Goal: Task Accomplishment & Management: Use online tool/utility

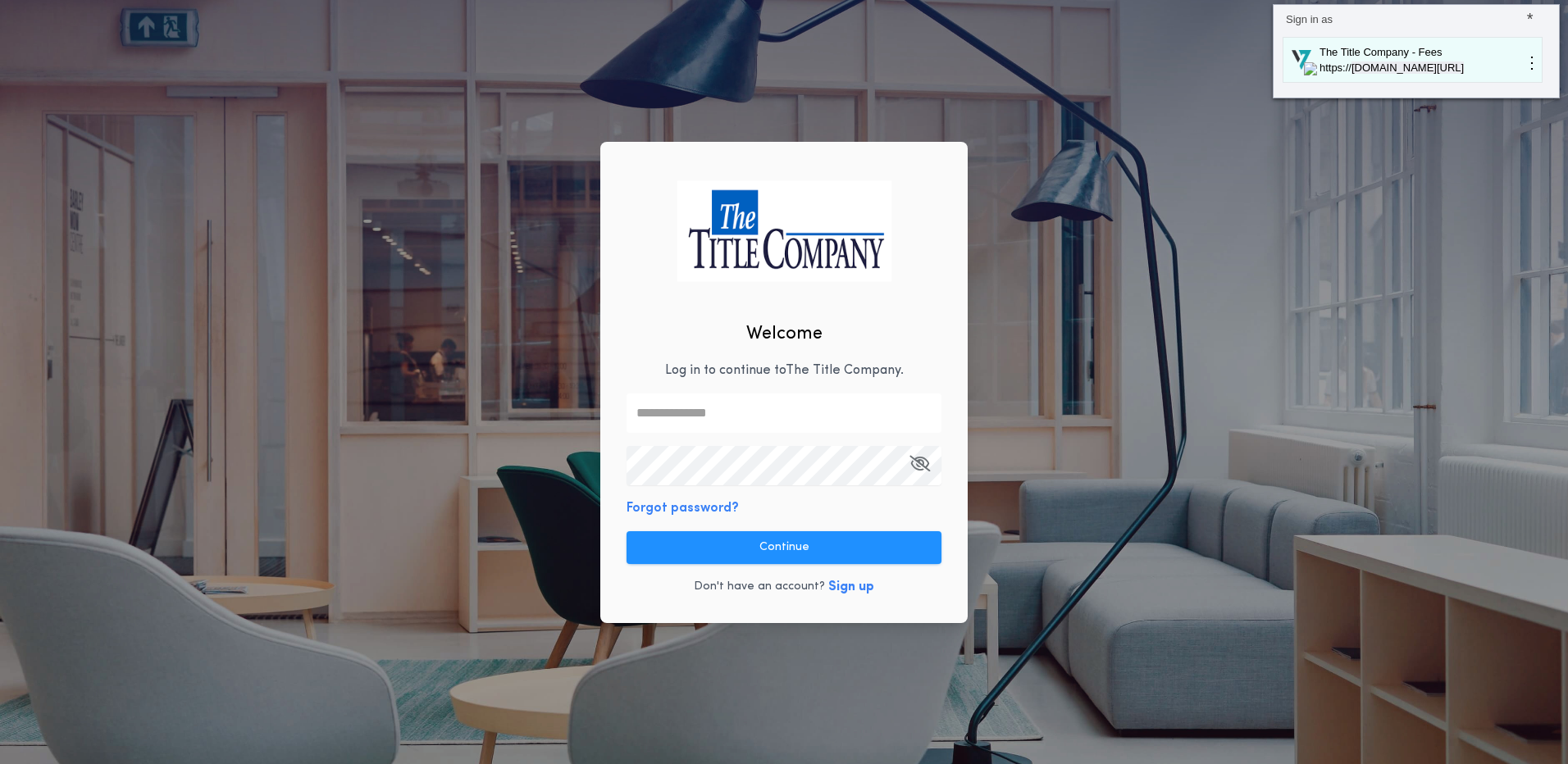
click at [1383, 52] on p "The Title Company - Fees" at bounding box center [1420, 52] width 207 height 16
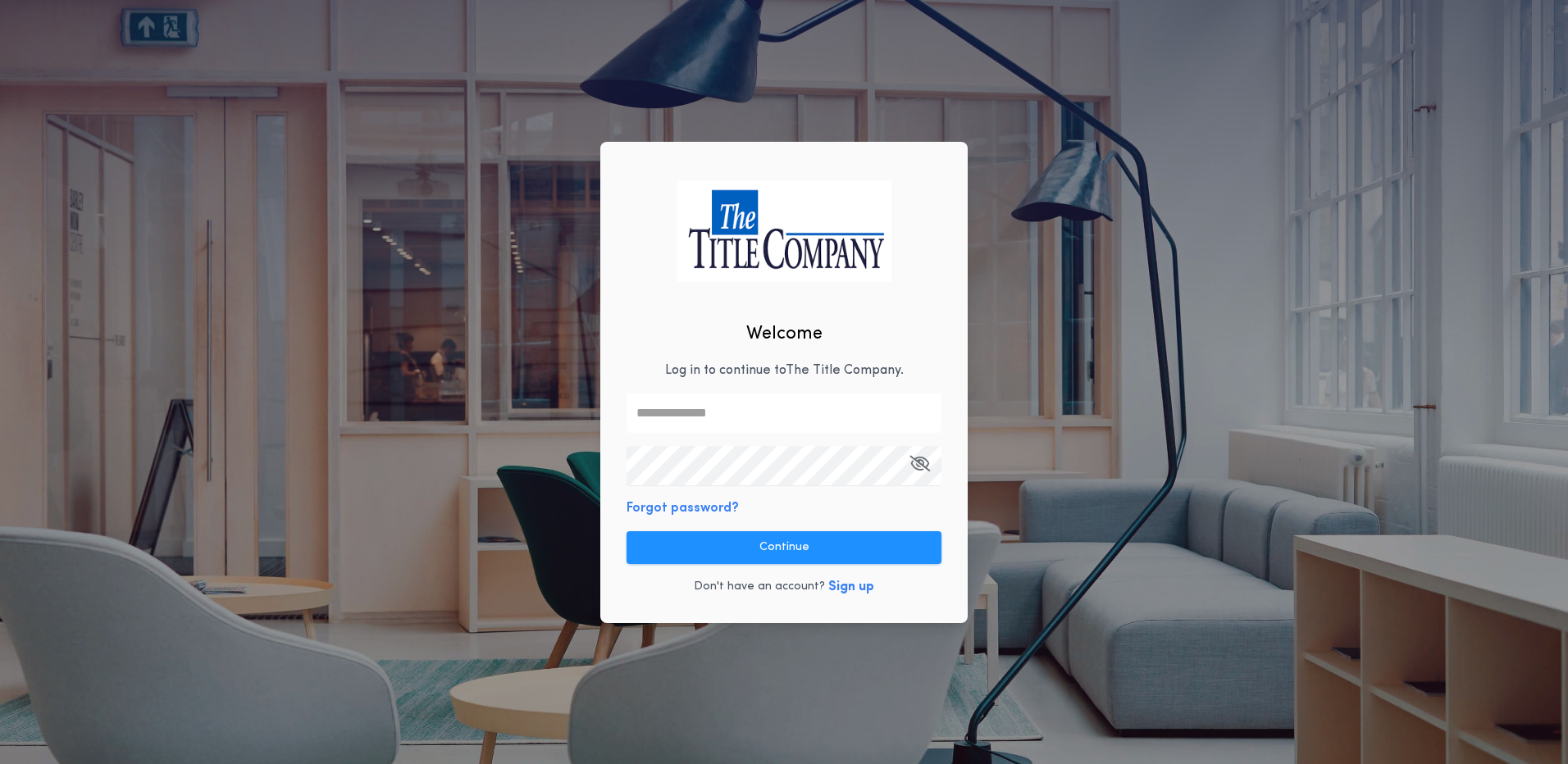
type input "**********"
click at [820, 554] on button "Continue" at bounding box center [784, 548] width 315 height 32
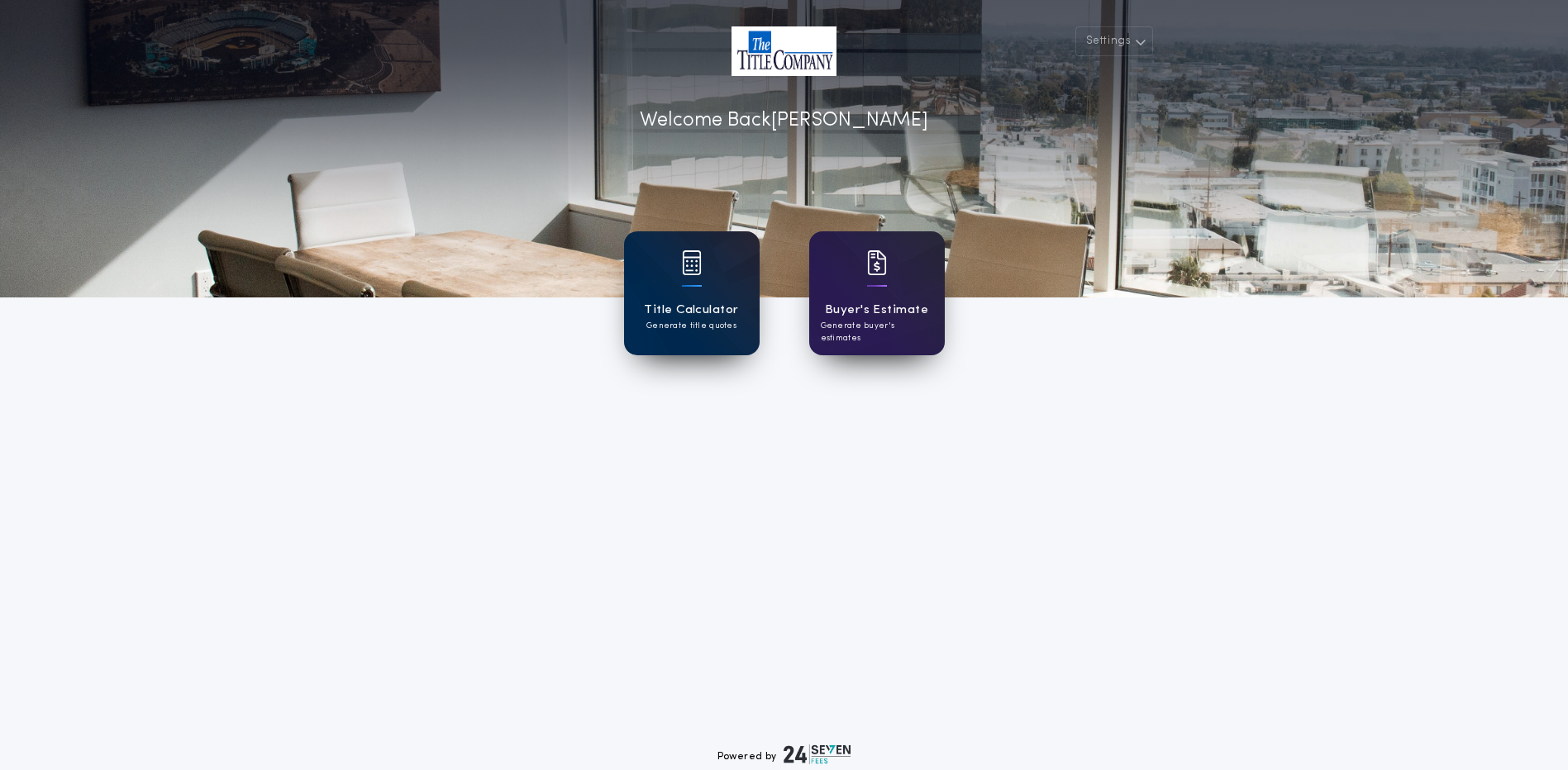
click at [698, 308] on h1 "Title Calculator" at bounding box center [691, 311] width 95 height 19
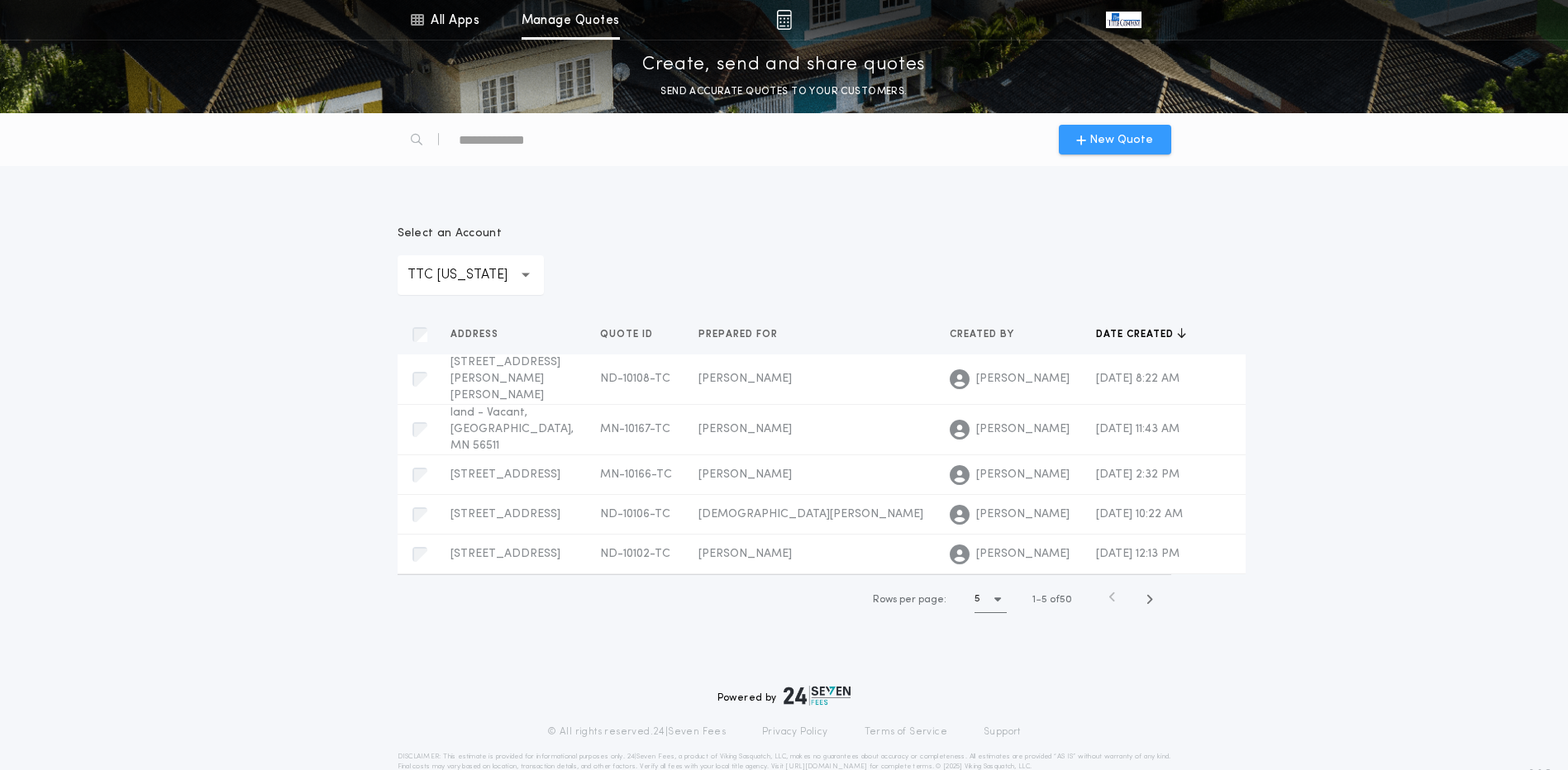
click at [1148, 139] on span "New Quote" at bounding box center [1121, 140] width 64 height 17
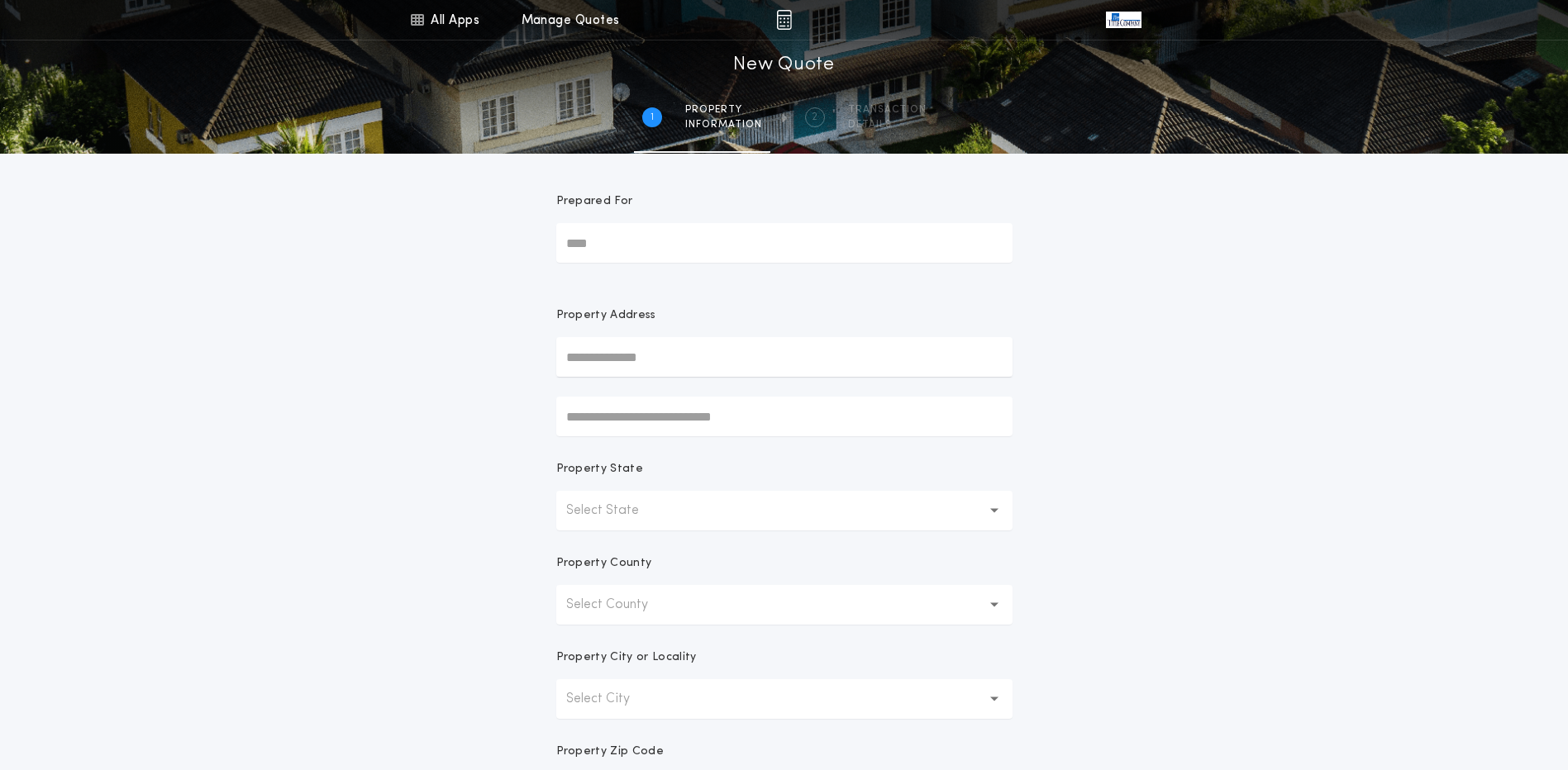
click at [615, 252] on input "Prepared For" at bounding box center [784, 243] width 456 height 40
type input "**********"
drag, startPoint x: 648, startPoint y: 395, endPoint x: 636, endPoint y: 391, distance: 12.6
click at [645, 393] on button "[STREET_ADDRESS]" at bounding box center [784, 390] width 456 height 25
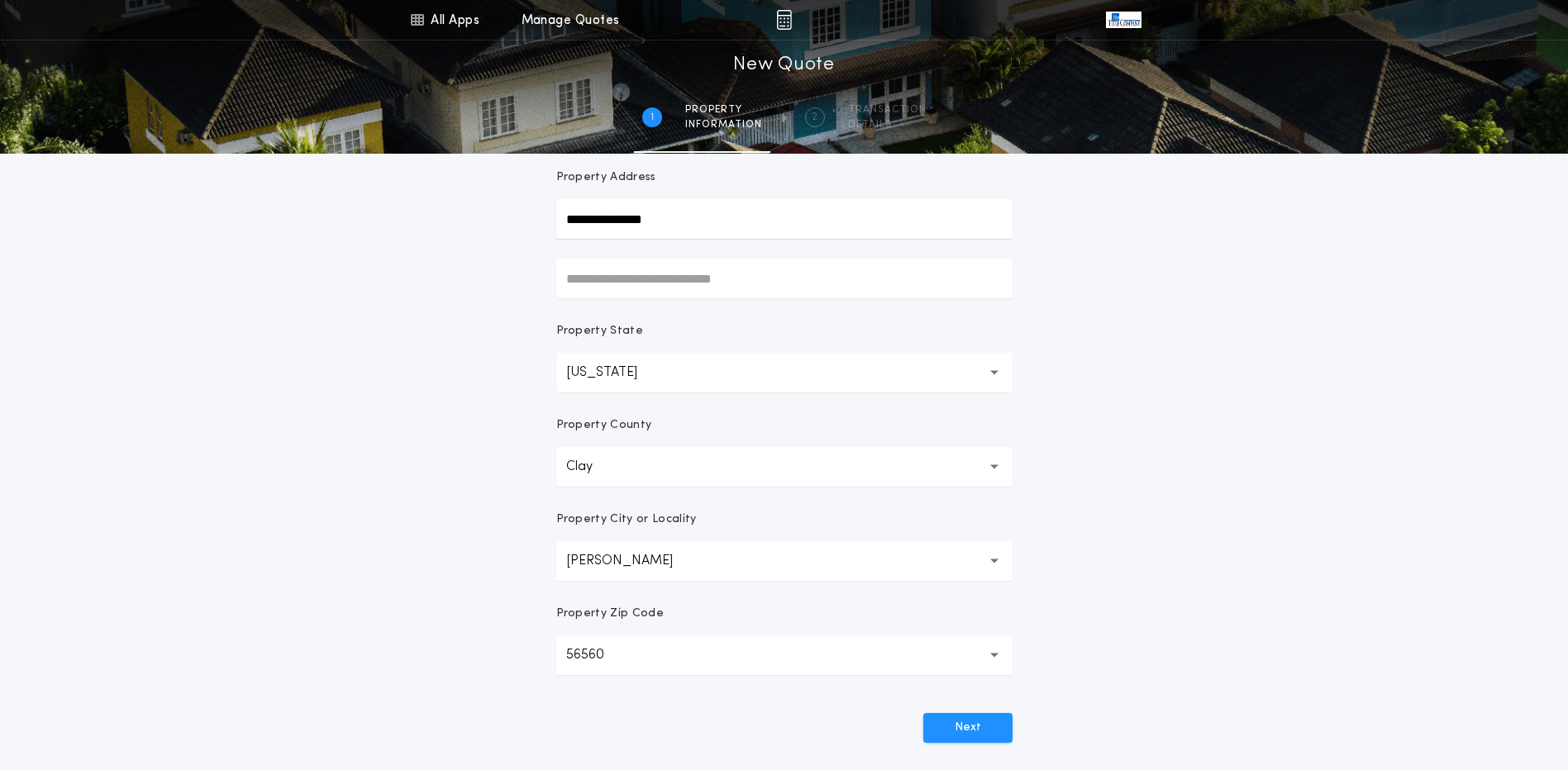
scroll to position [275, 0]
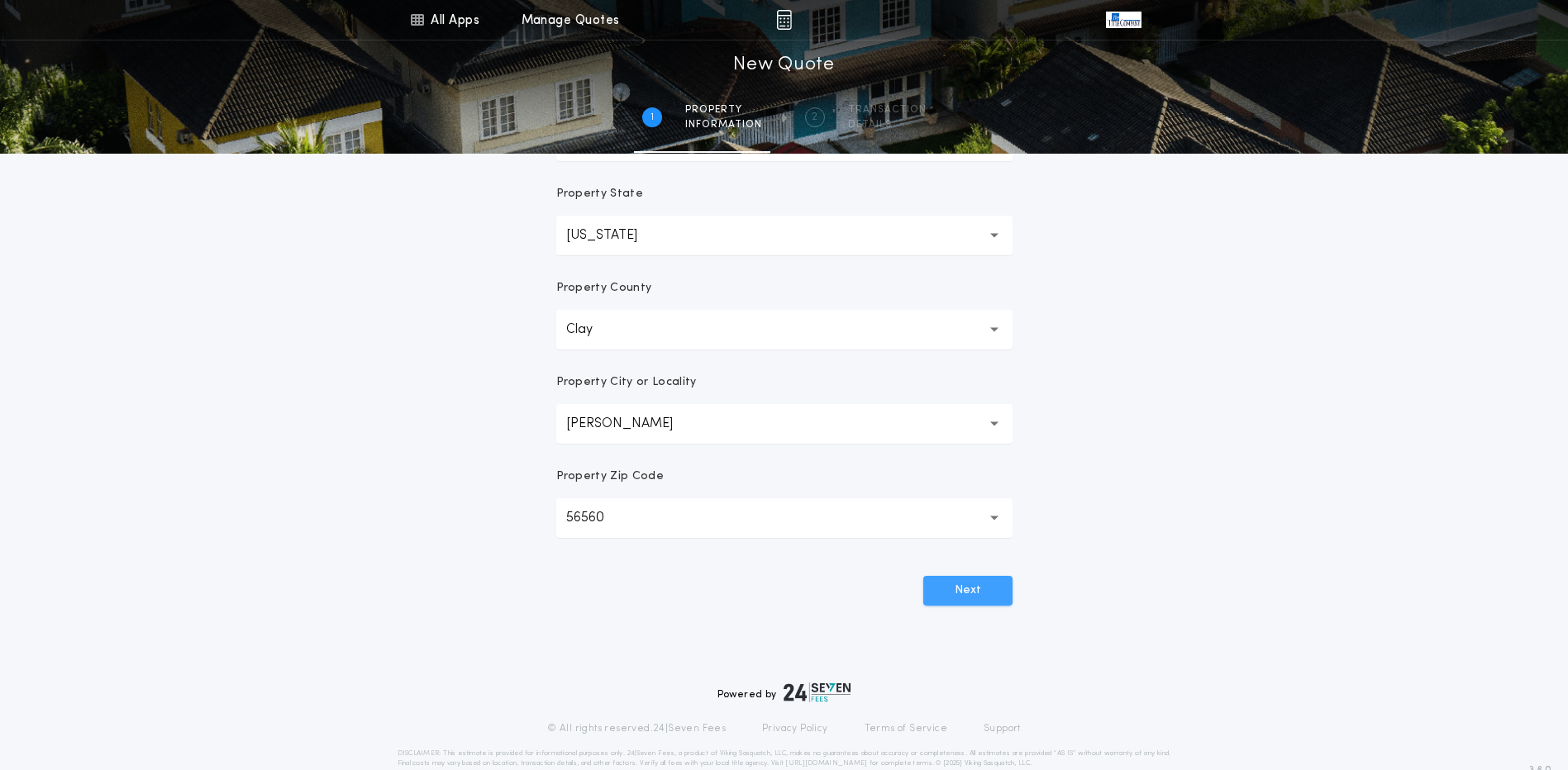
click at [963, 601] on button "Next" at bounding box center [968, 591] width 89 height 30
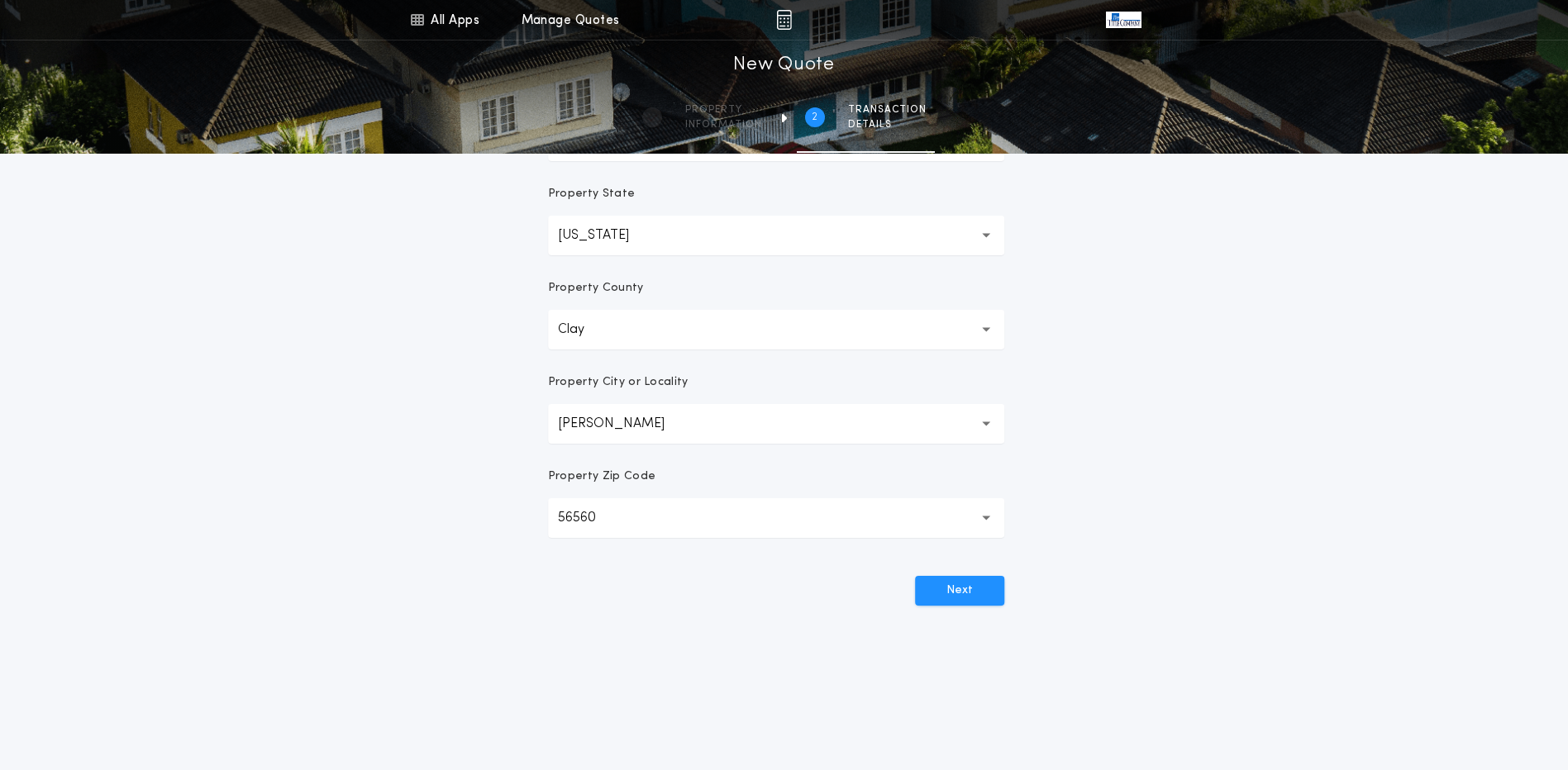
scroll to position [0, 0]
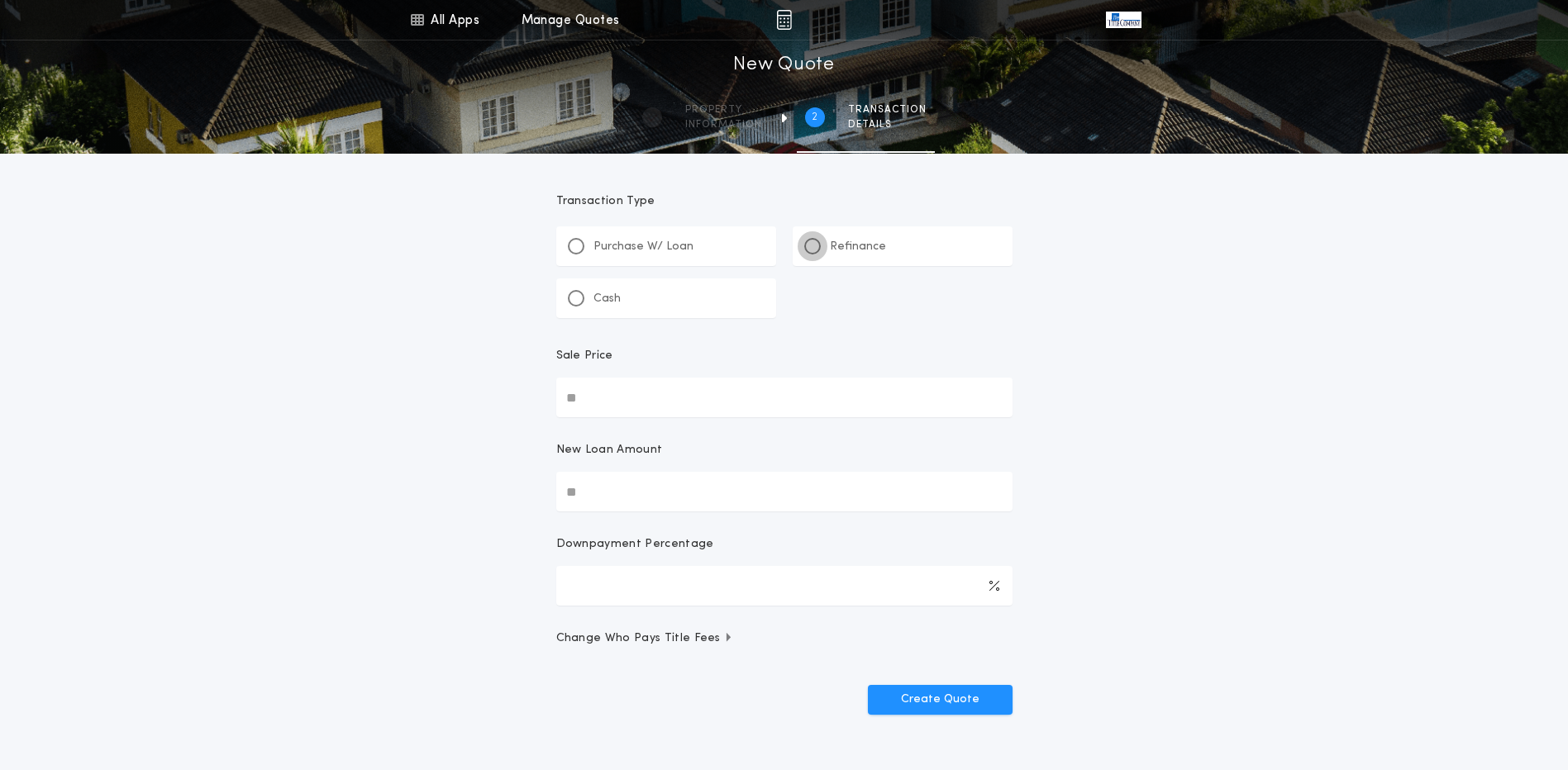
click at [809, 248] on div at bounding box center [813, 247] width 9 height 9
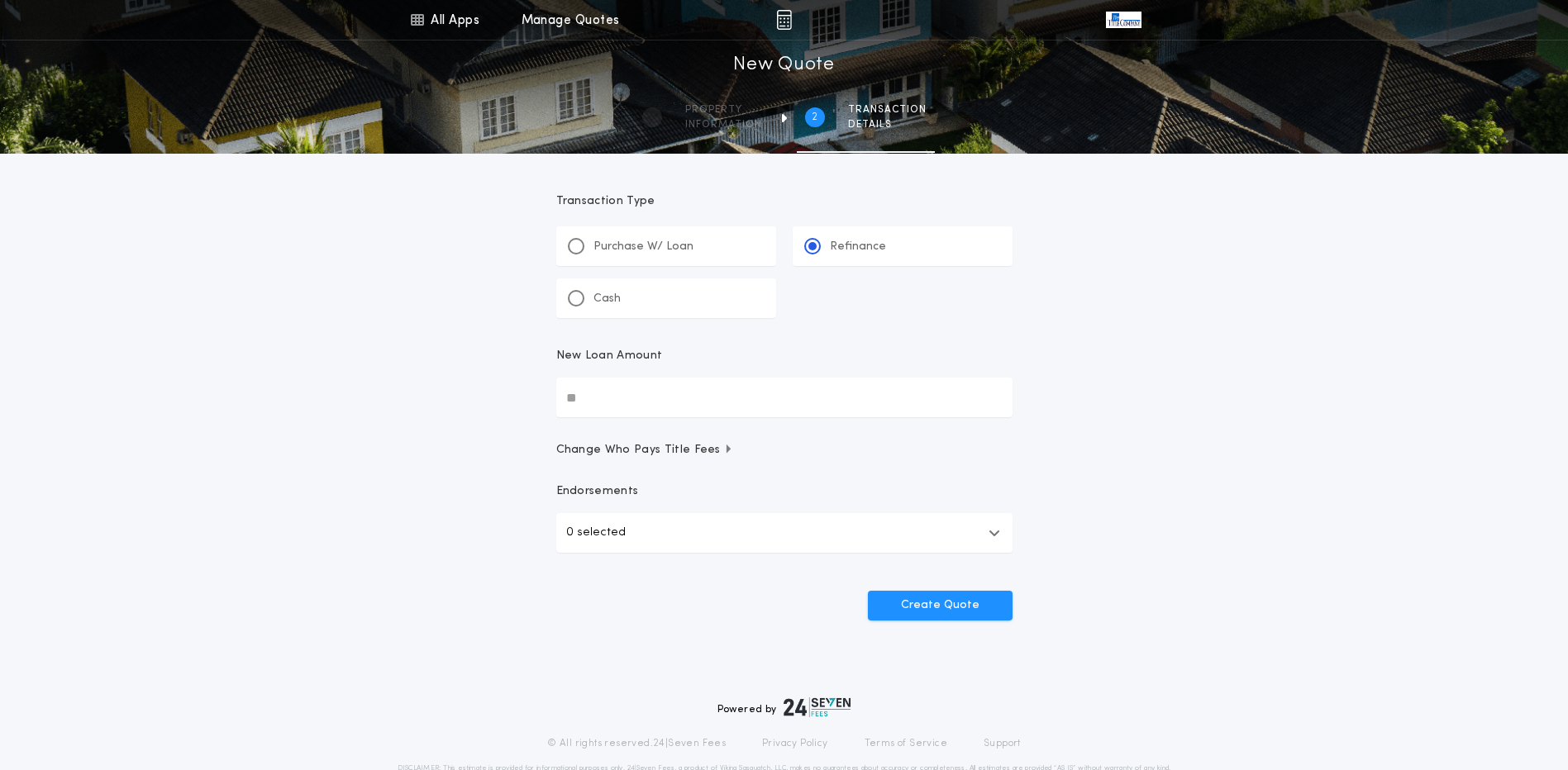
drag, startPoint x: 614, startPoint y: 397, endPoint x: 495, endPoint y: 387, distance: 119.4
click at [499, 390] on div "All Apps Title Calculator Buyer's Estimate Menu All Apps Manage Quotes 2 /2 New…" at bounding box center [784, 342] width 1568 height 685
type input "********"
click at [915, 602] on button "Create Quote" at bounding box center [940, 606] width 145 height 30
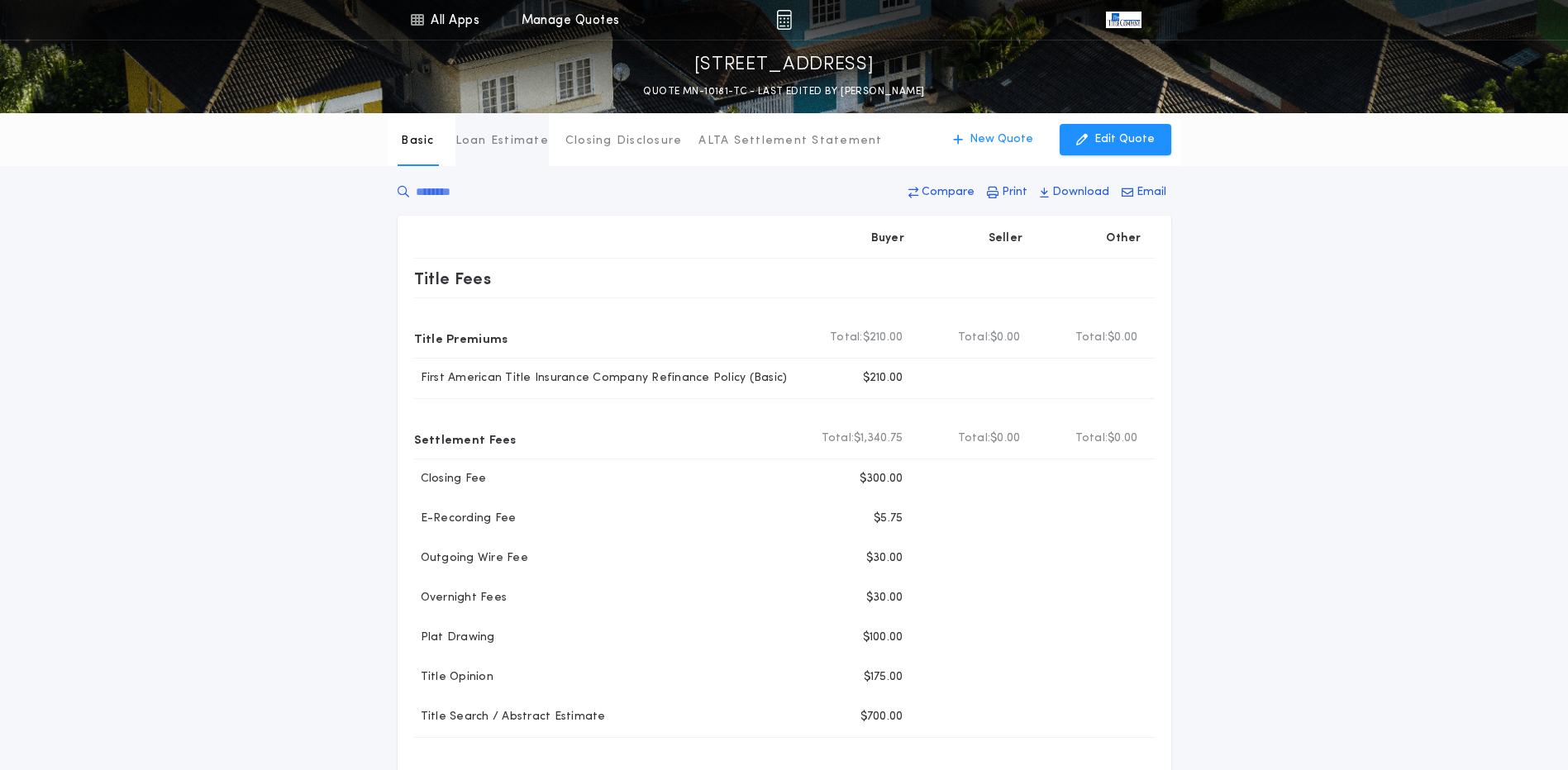
click at [505, 151] on button "Loan Estimate" at bounding box center [501, 139] width 94 height 52
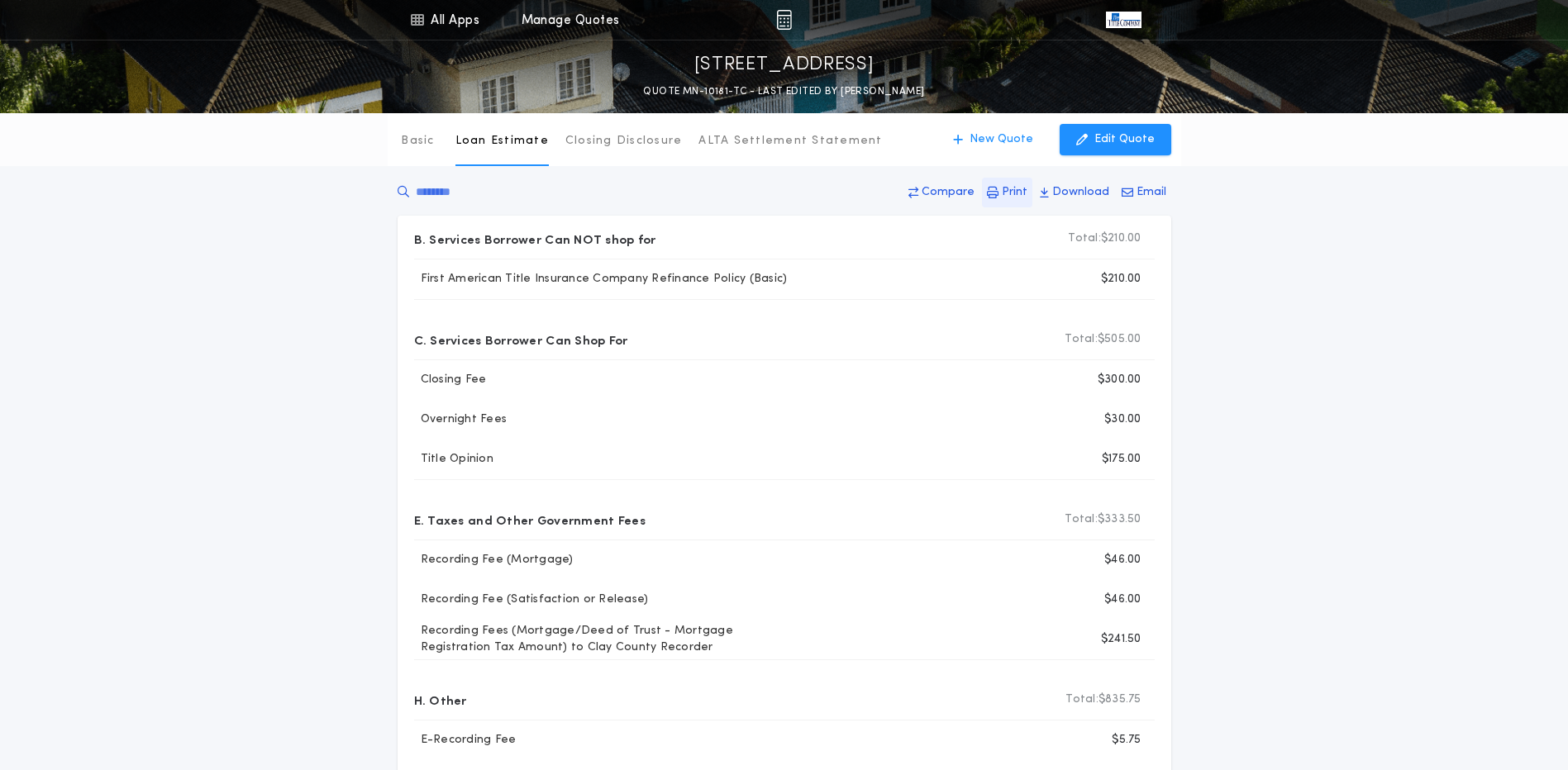
click at [1012, 191] on p "Print" at bounding box center [1014, 192] width 26 height 16
